Goal: Find specific page/section: Find specific page/section

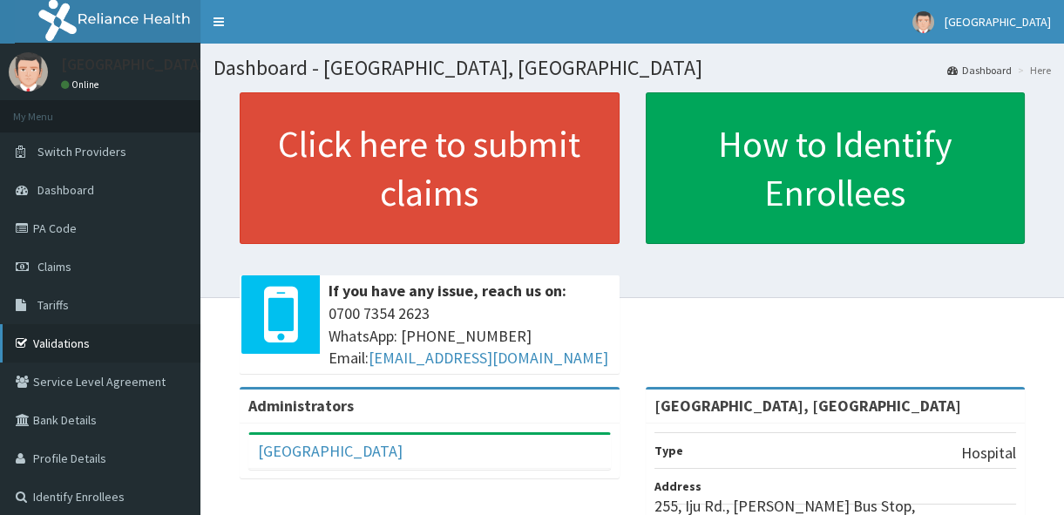
click at [115, 344] on link "Validations" at bounding box center [100, 343] width 200 height 38
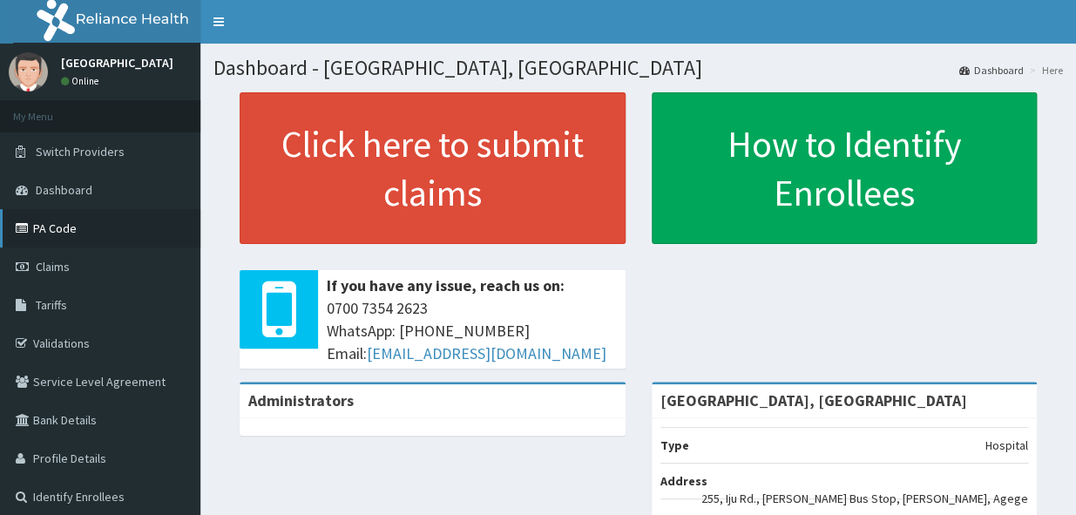
click at [65, 234] on link "PA Code" at bounding box center [100, 228] width 200 height 38
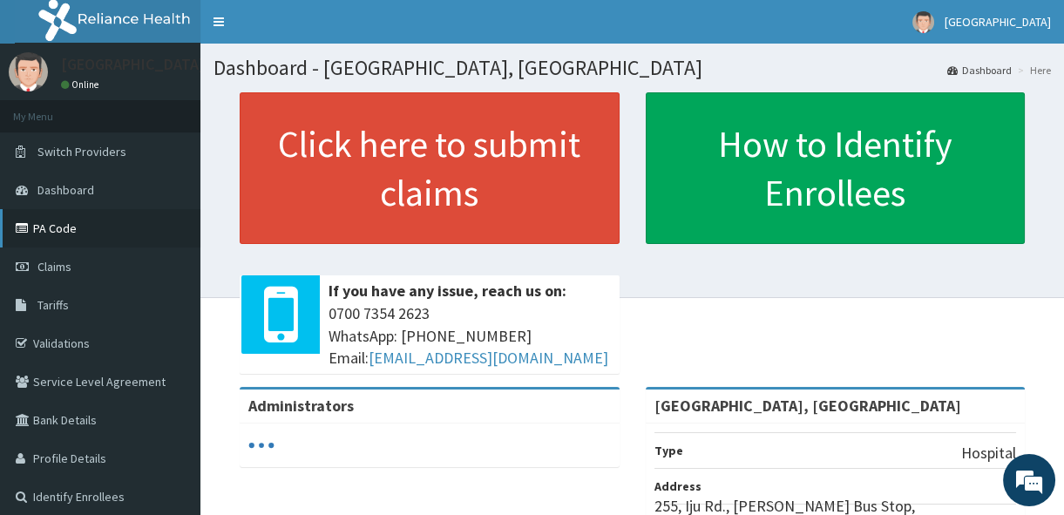
click at [55, 241] on link "PA Code" at bounding box center [100, 228] width 200 height 38
click at [34, 334] on link "Validations" at bounding box center [100, 343] width 200 height 38
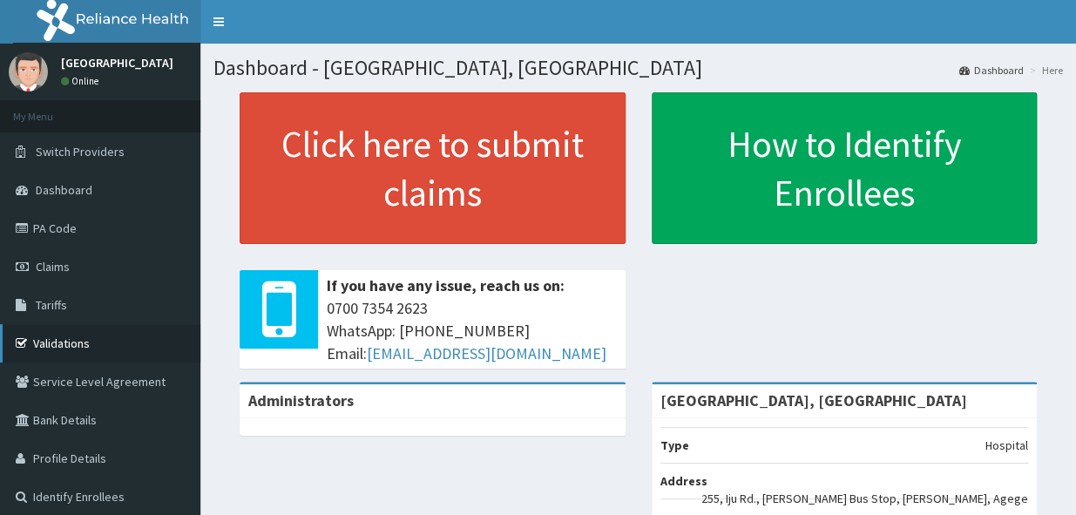
click at [44, 349] on link "Validations" at bounding box center [100, 343] width 200 height 38
click at [58, 229] on link "PA Code" at bounding box center [100, 228] width 200 height 38
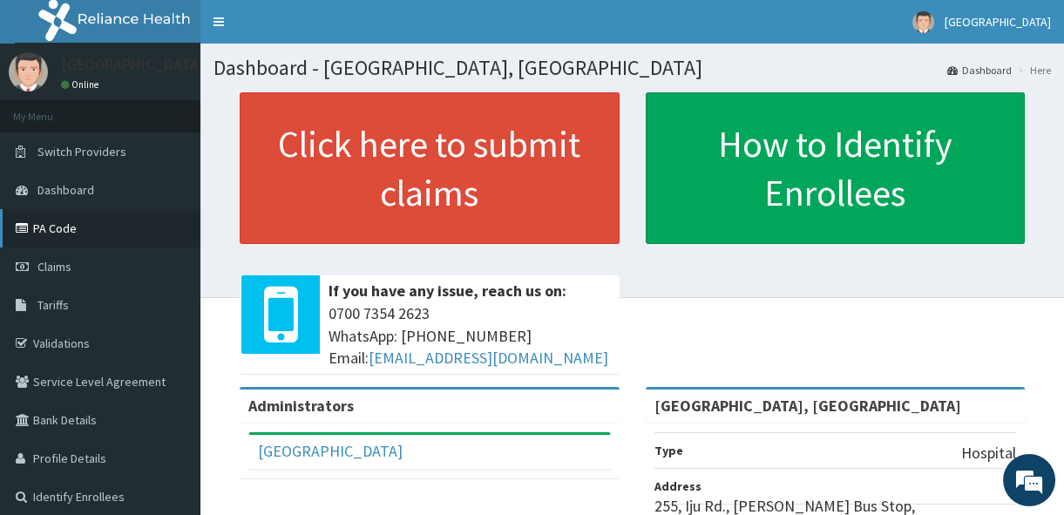
click at [51, 224] on link "PA Code" at bounding box center [100, 228] width 200 height 38
click at [62, 357] on link "Validations" at bounding box center [100, 343] width 200 height 38
